Goal: Task Accomplishment & Management: Complete application form

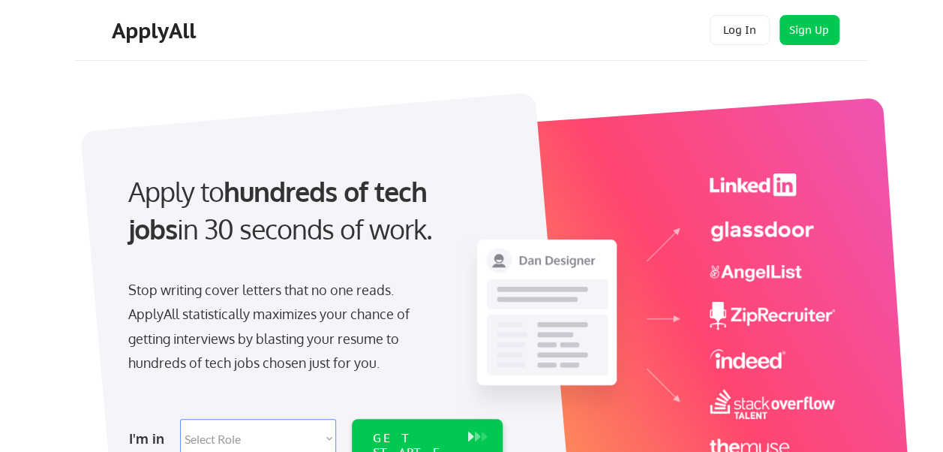
scroll to position [375, 0]
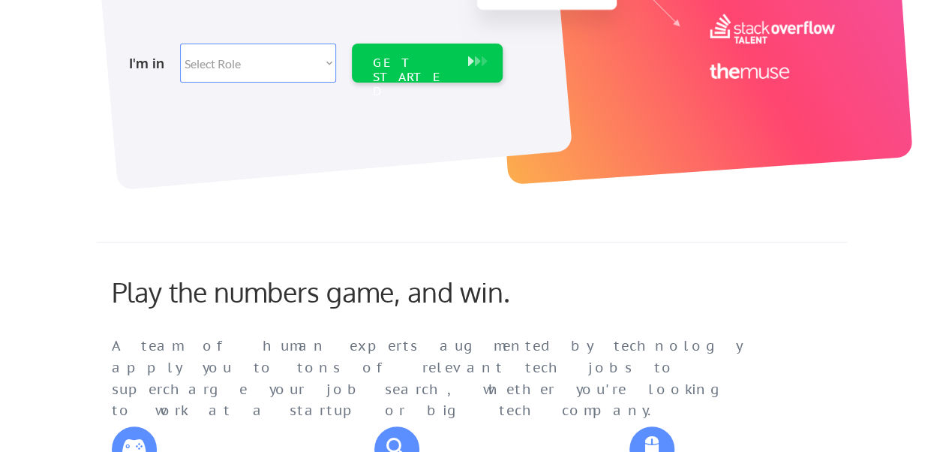
click at [797, 285] on div "Play the numbers game, and win. A team of human experts augmented by technology…" at bounding box center [460, 335] width 727 height 120
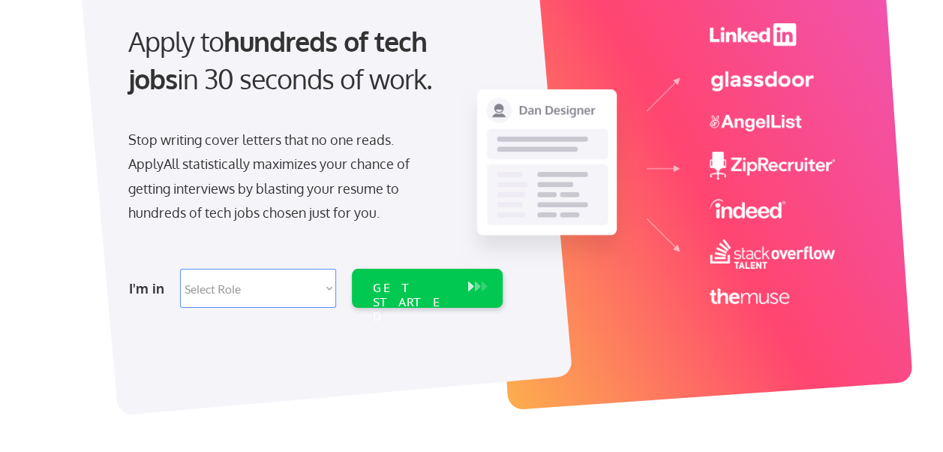
scroll to position [225, 0]
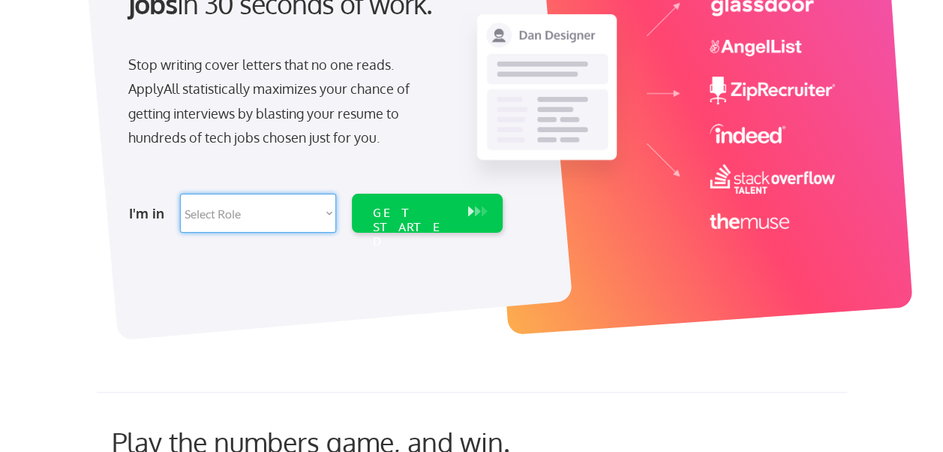
click at [309, 225] on select "Select Role Software Engineering Product Management Customer Success Sales UI/U…" at bounding box center [258, 213] width 156 height 39
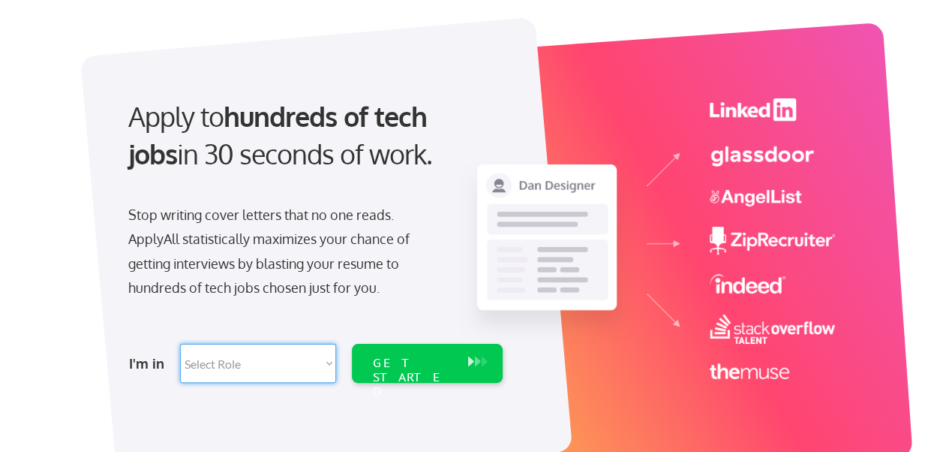
click at [293, 372] on select "Select Role Software Engineering Product Management Customer Success Sales UI/U…" at bounding box center [258, 363] width 156 height 39
select select ""data_science___analytics""
click at [180, 344] on select "Select Role Software Engineering Product Management Customer Success Sales UI/U…" at bounding box center [258, 363] width 156 height 39
select select ""data_science___analytics""
click at [457, 392] on div at bounding box center [326, 254] width 492 height 474
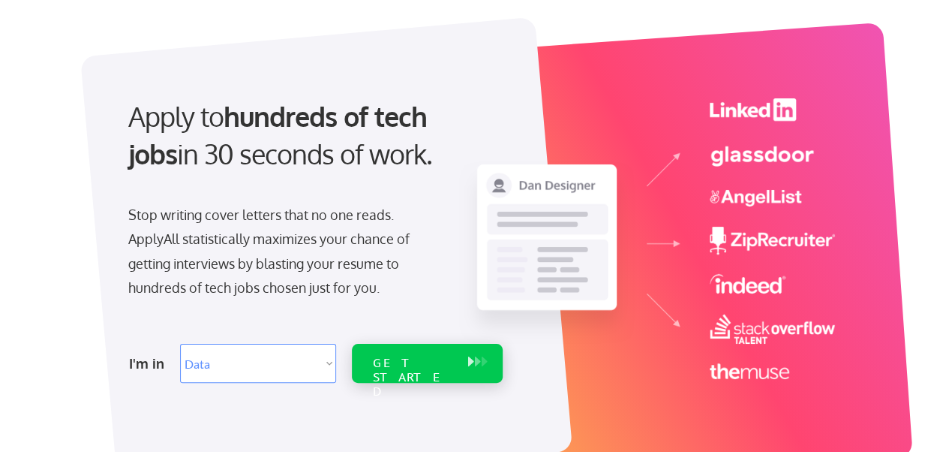
click at [449, 365] on div "GET STARTED" at bounding box center [413, 378] width 80 height 44
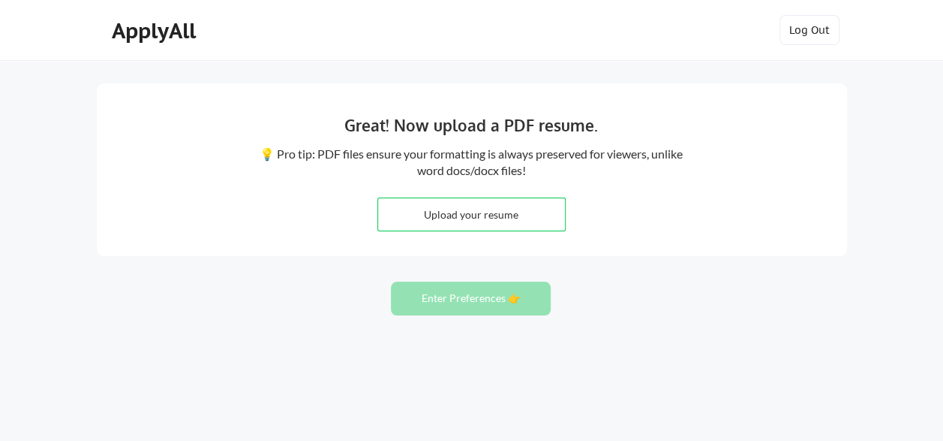
click at [499, 212] on input "file" at bounding box center [471, 214] width 187 height 32
click at [804, 328] on div "Great! Now upload a PDF resume. 💡 Pro tip: PDF files ensure your formatting is …" at bounding box center [471, 238] width 943 height 477
drag, startPoint x: 778, startPoint y: 321, endPoint x: 732, endPoint y: 284, distance: 58.7
click at [778, 321] on div "Great! Now upload a PDF resume. 💡 Pro tip: PDF files ensure your formatting is …" at bounding box center [471, 238] width 943 height 477
